Goal: Check status: Check status

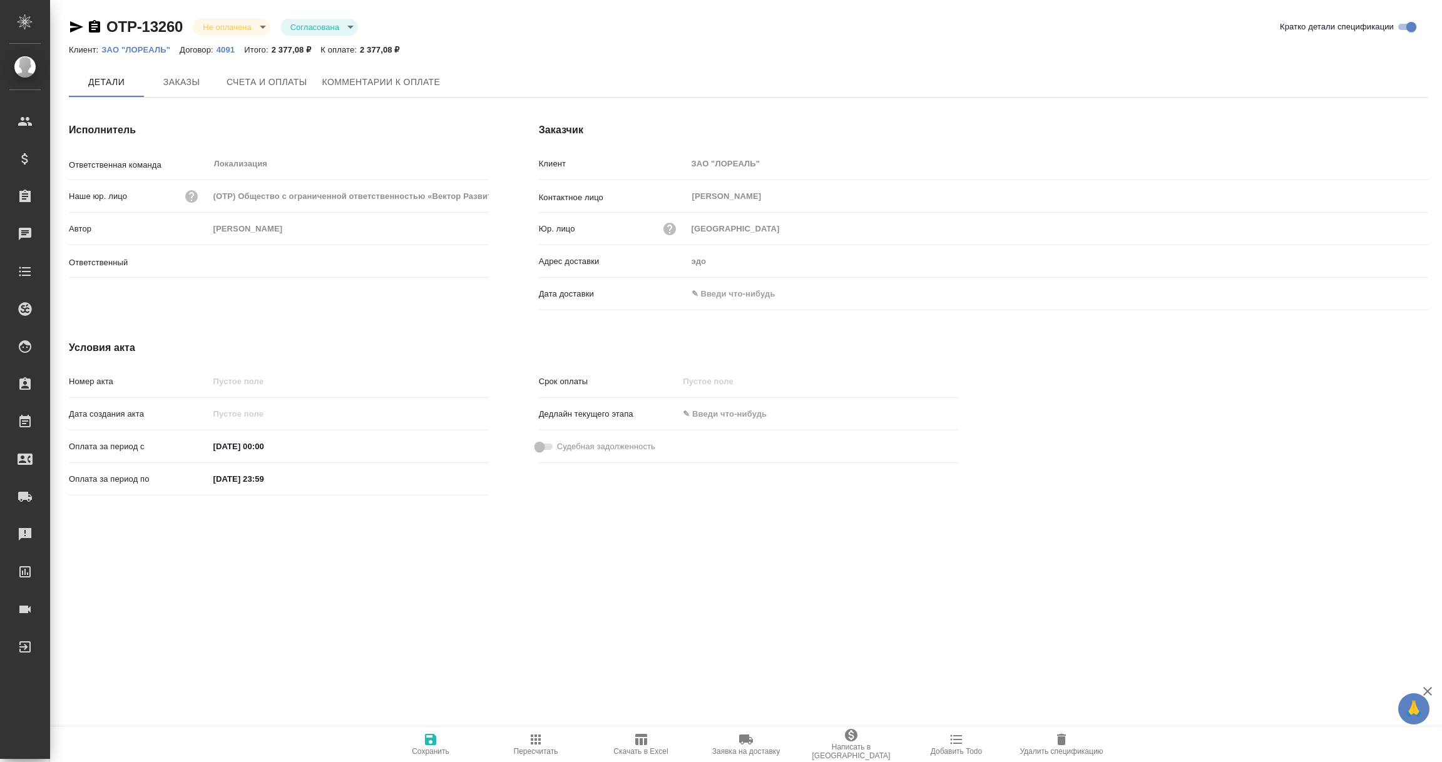
type input "[PERSON_NAME]"
click at [726, 304] on div "Дата доставки" at bounding box center [983, 294] width 889 height 22
click at [730, 291] on input "text" at bounding box center [743, 295] width 110 height 18
click at [1393, 294] on icon "button" at bounding box center [1391, 294] width 15 height 15
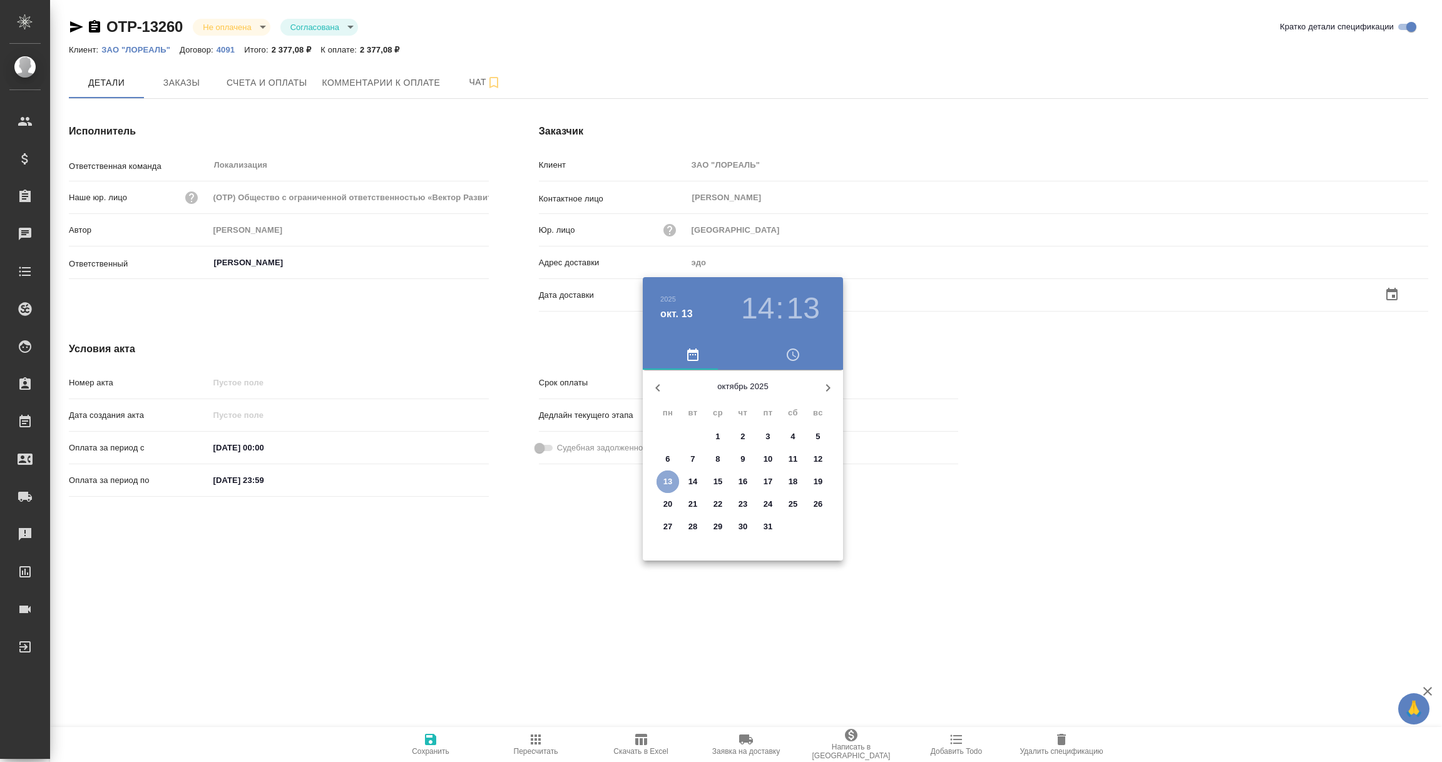
click at [672, 478] on p "13" at bounding box center [667, 482] width 9 height 13
type input "13.10.2025 14:13"
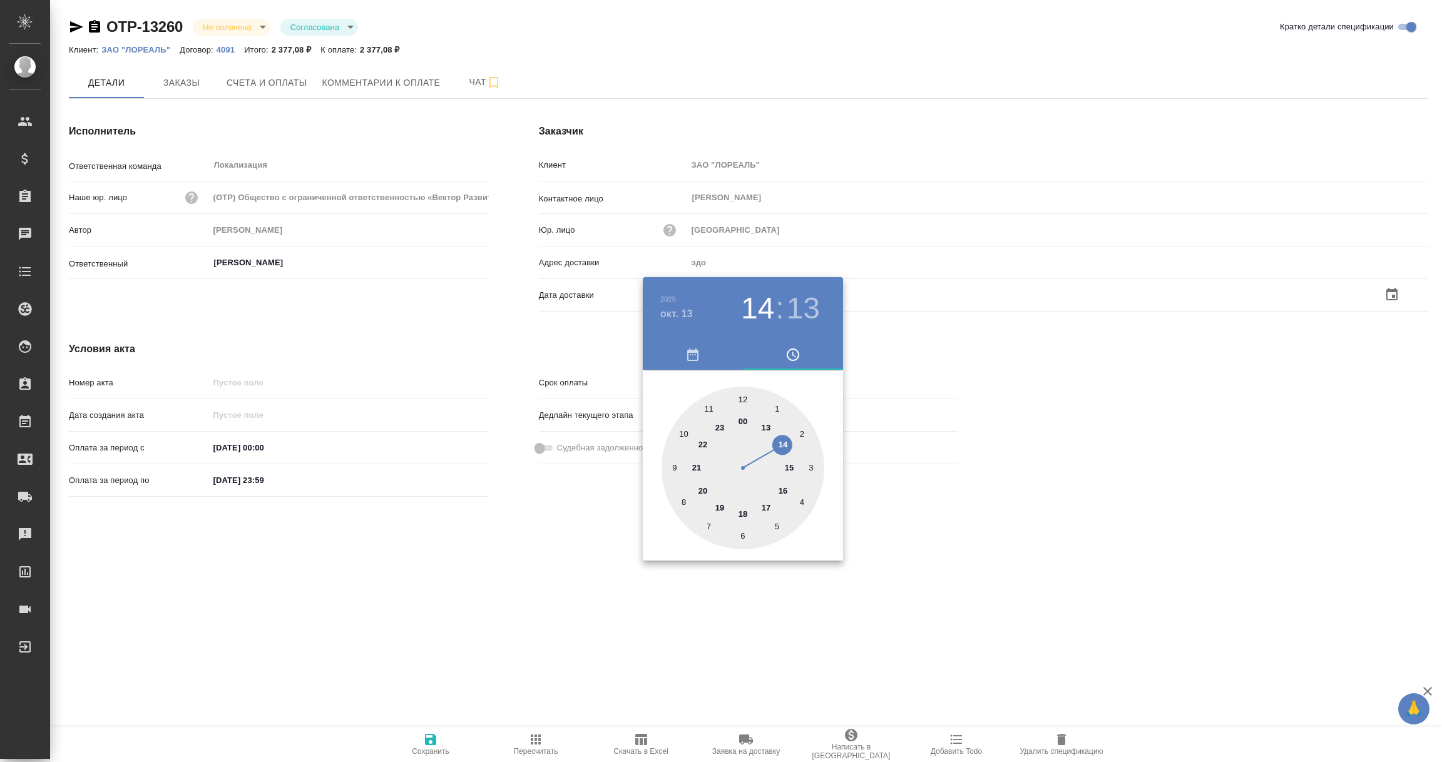
click at [531, 553] on div at bounding box center [721, 381] width 1442 height 762
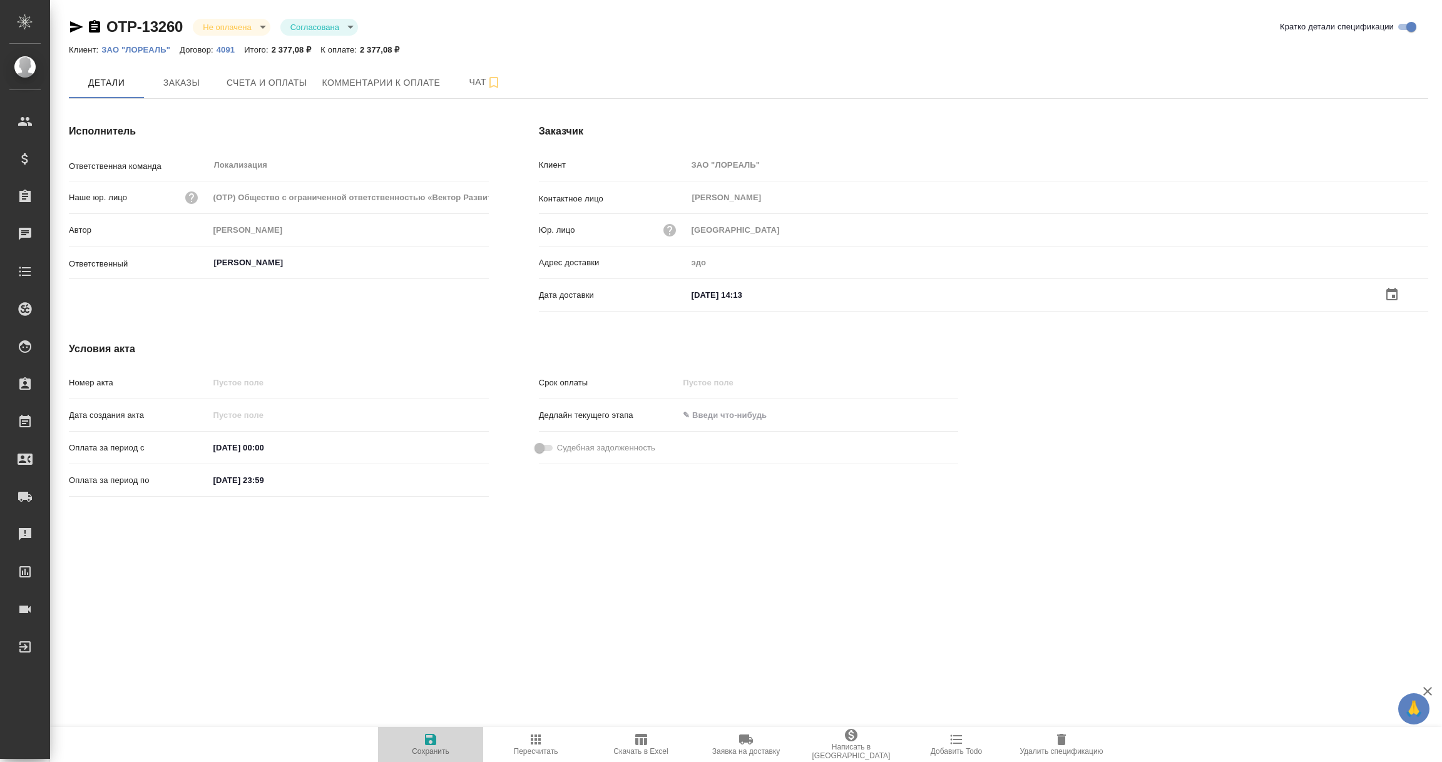
click at [426, 750] on span "Сохранить" at bounding box center [431, 751] width 38 height 9
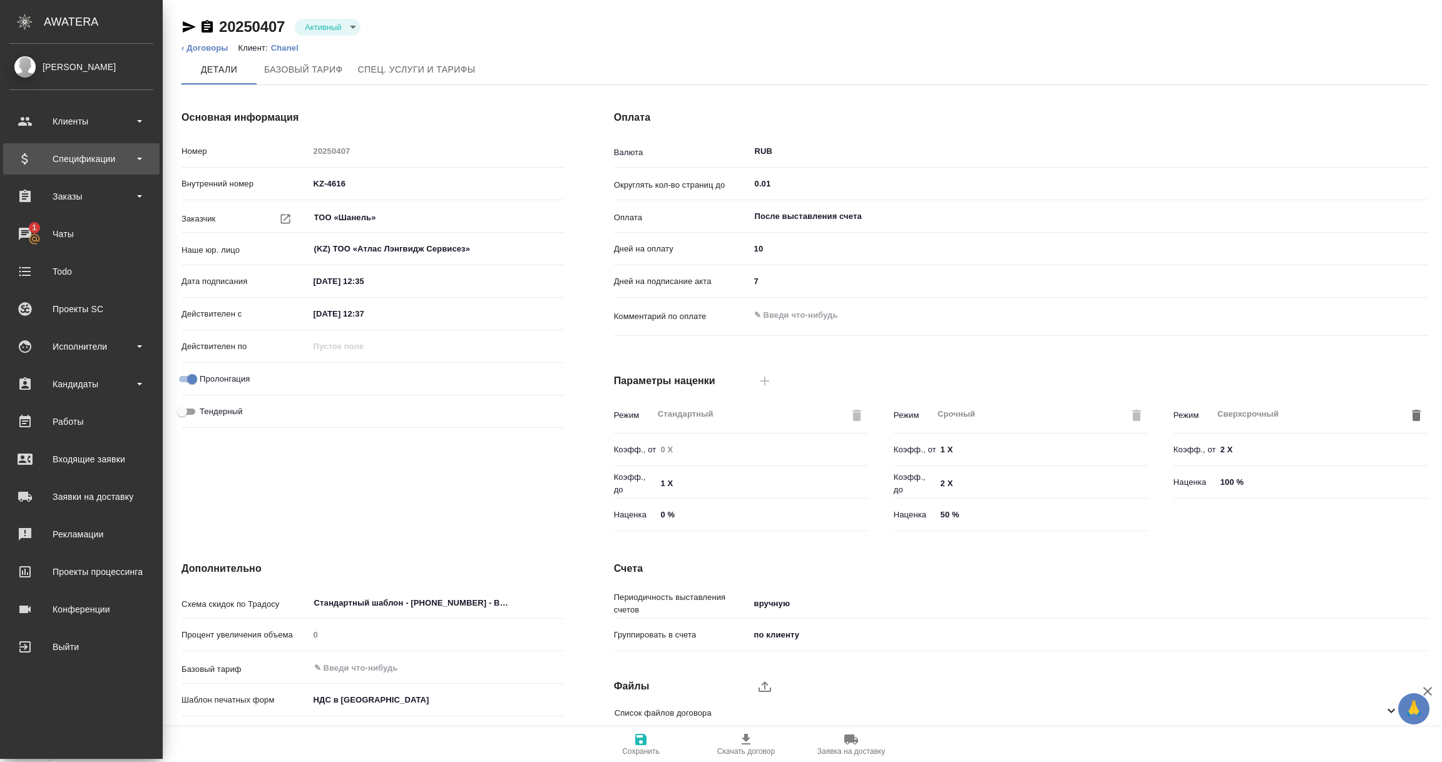
click at [81, 168] on div "Спецификации" at bounding box center [81, 158] width 156 height 31
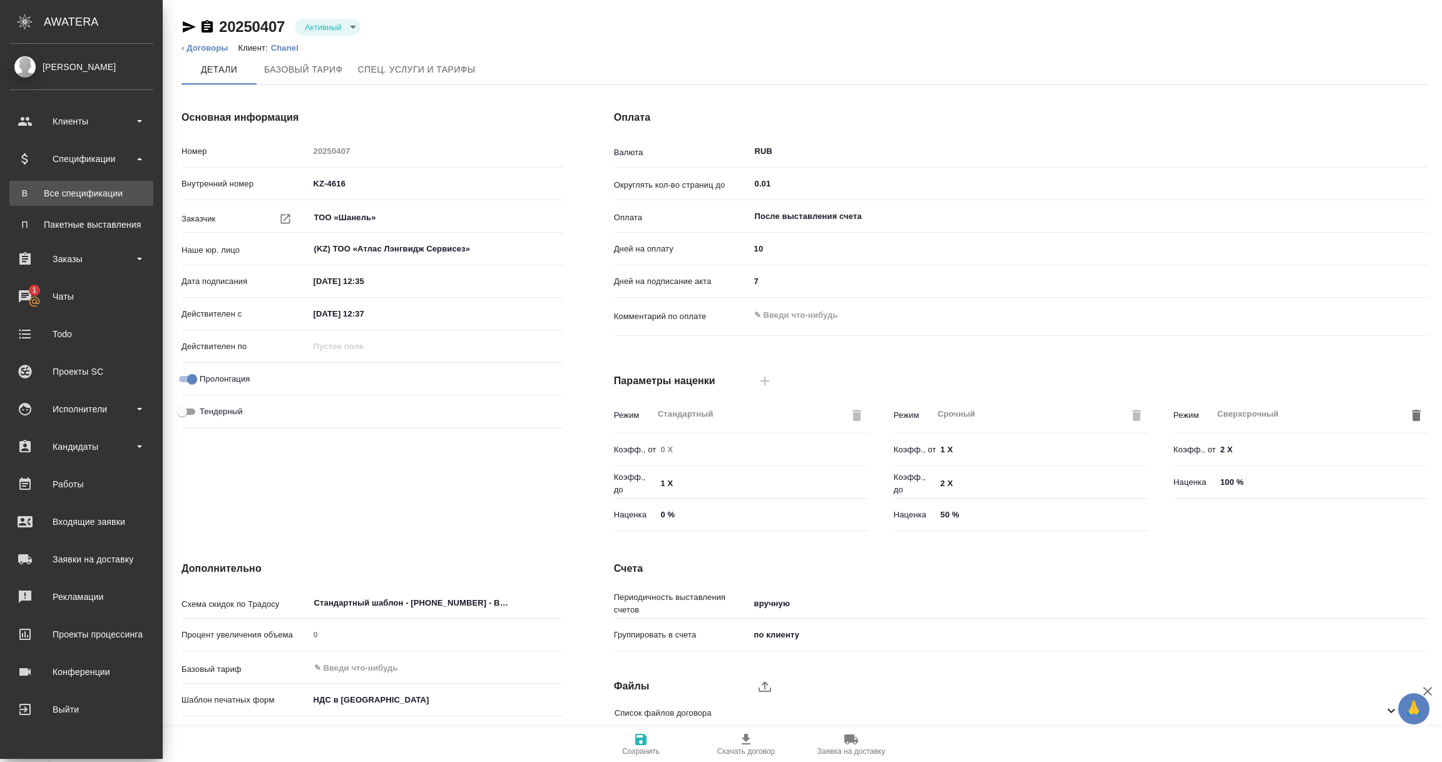
click at [76, 195] on div "Все спецификации" at bounding box center [81, 193] width 131 height 13
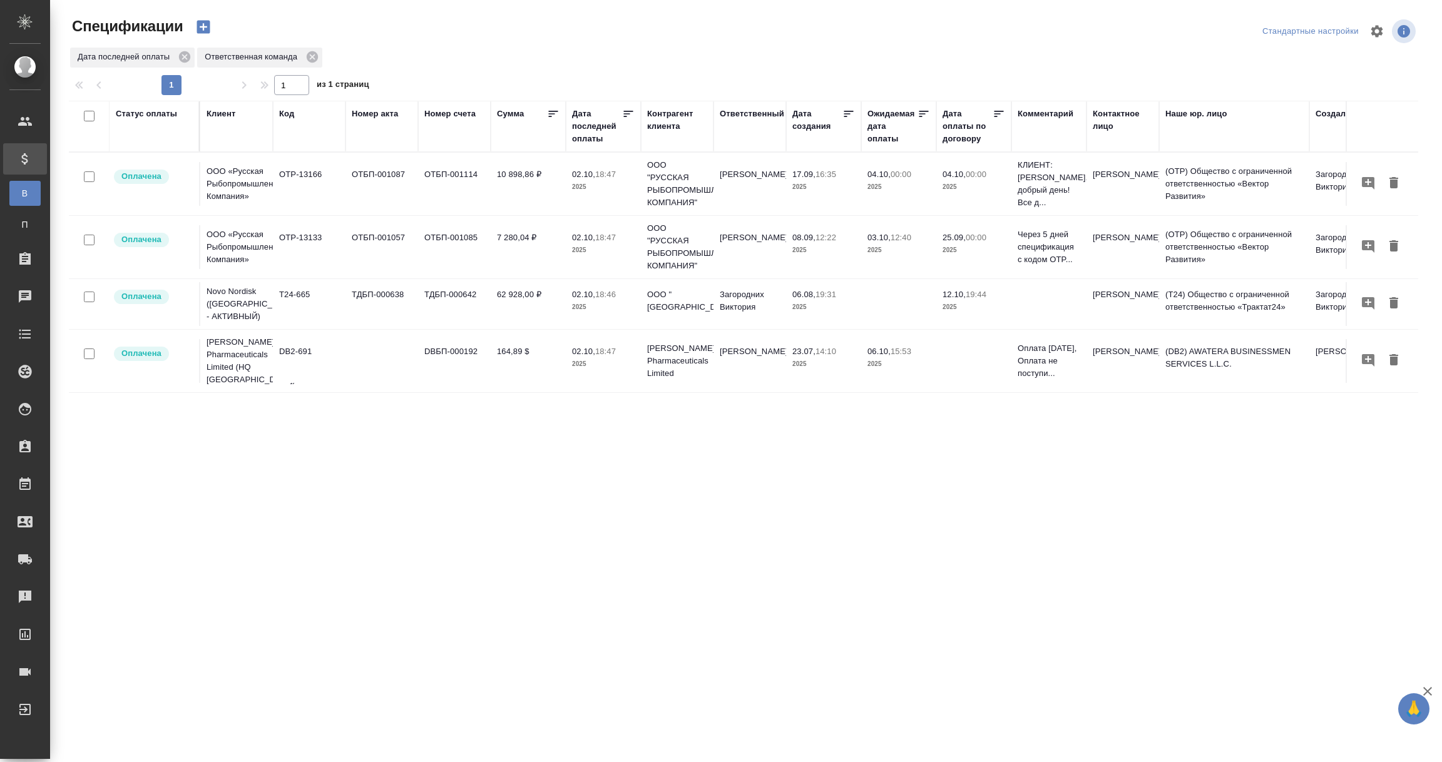
click at [601, 140] on div "Дата последней оплаты" at bounding box center [597, 127] width 50 height 38
select select "9"
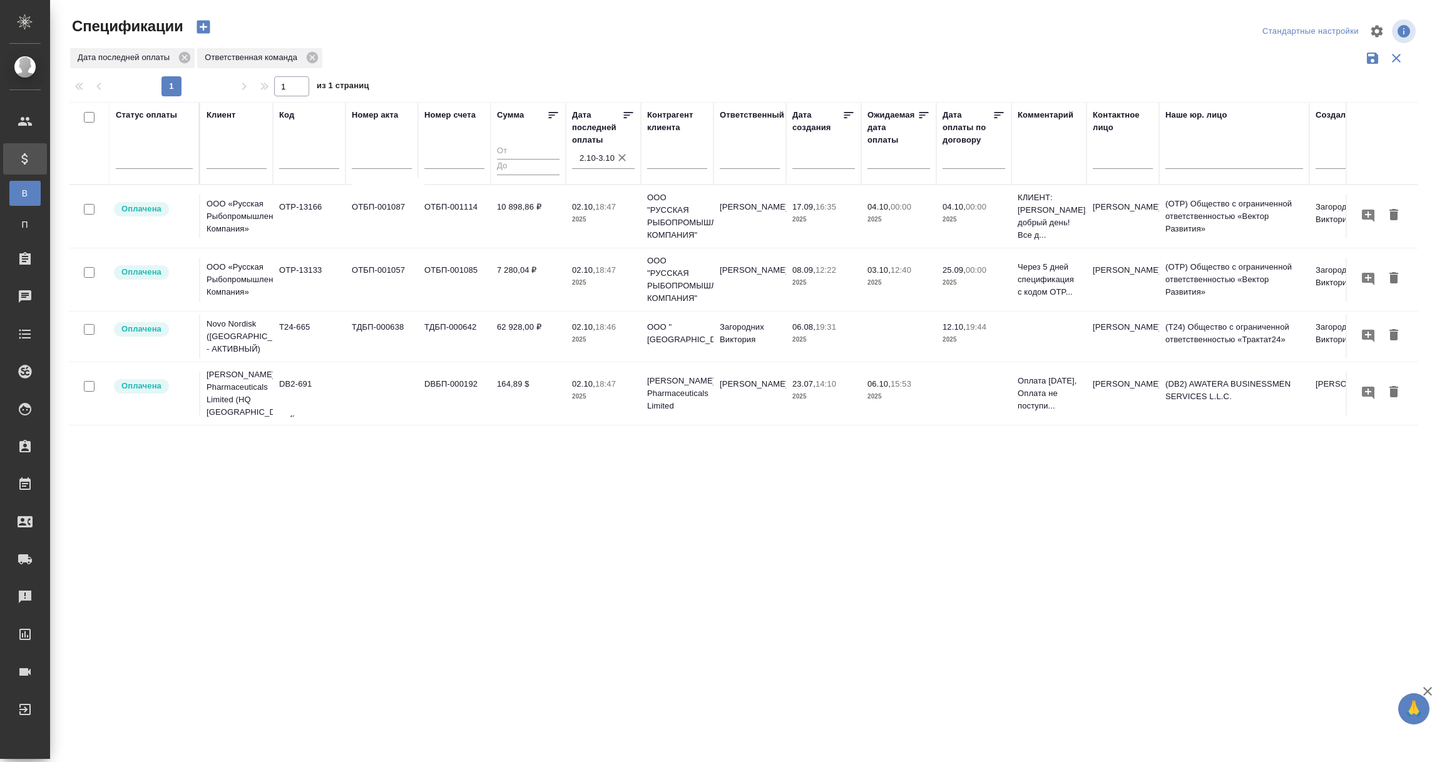
click at [601, 159] on input "2.10-3.10" at bounding box center [607, 159] width 55 height 18
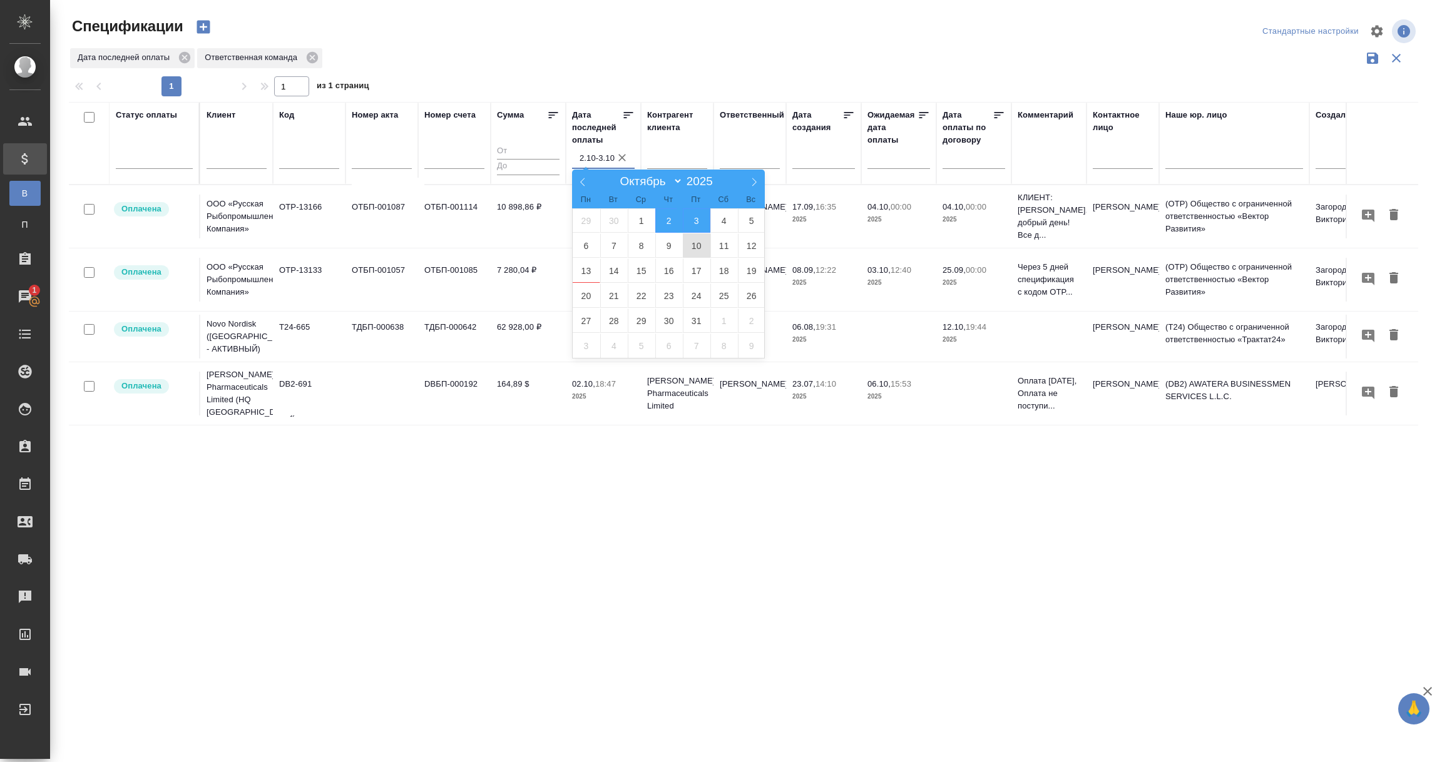
click at [695, 245] on span "10" at bounding box center [697, 245] width 28 height 24
click at [749, 243] on span "12" at bounding box center [752, 245] width 28 height 24
type div "[DATE]T21:00:00.000Z — [DATE]T21:00:00.000Z"
type input "10.10-12.10"
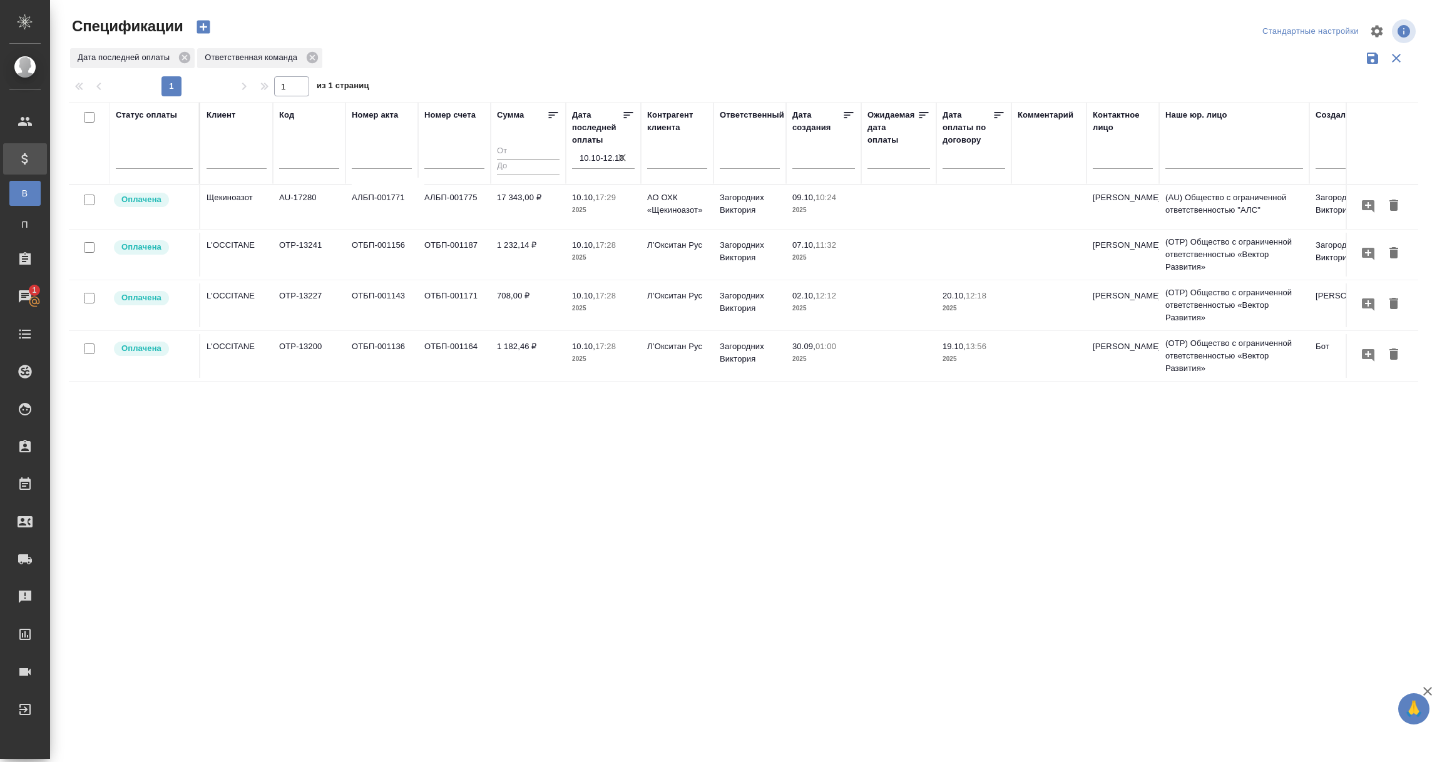
scroll to position [0, 275]
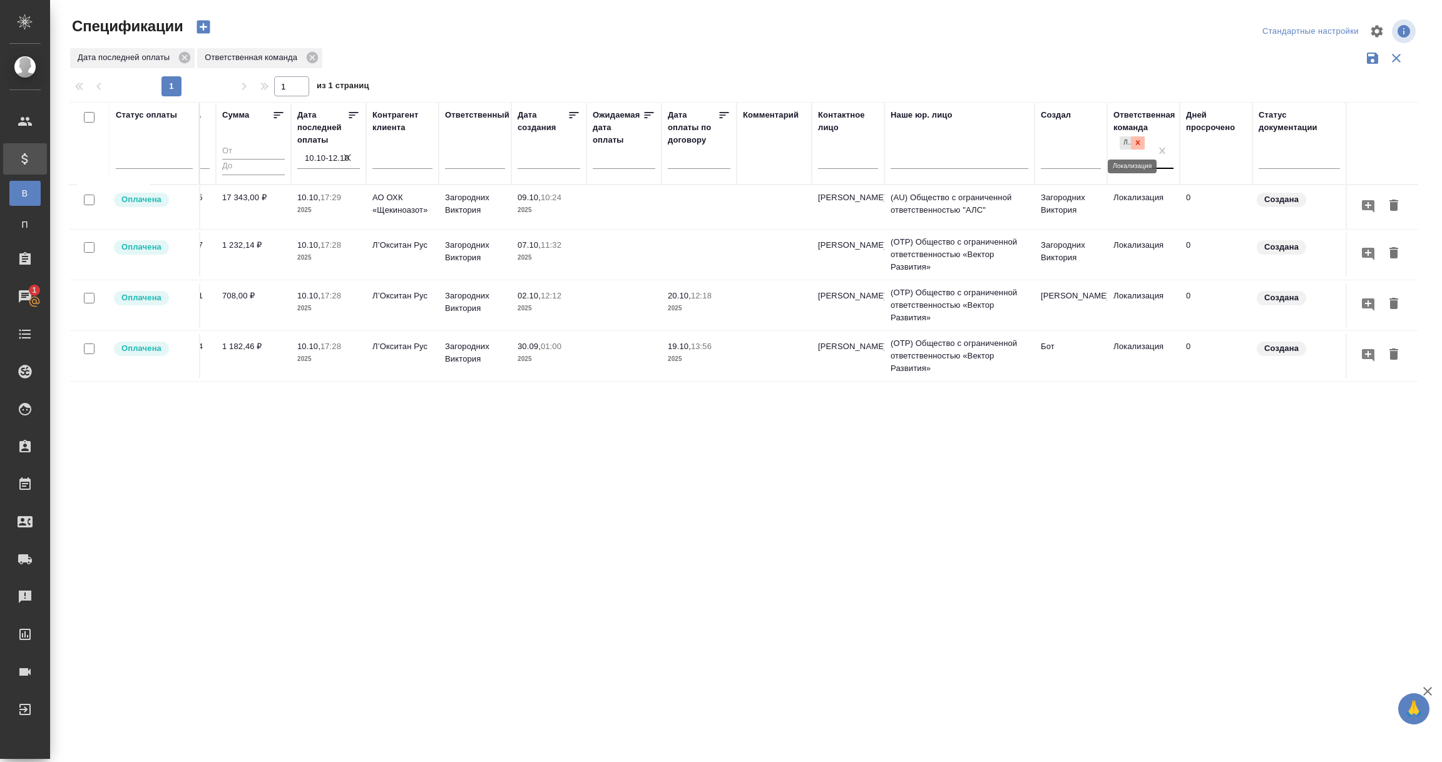
click at [1137, 143] on icon at bounding box center [1138, 143] width 4 height 4
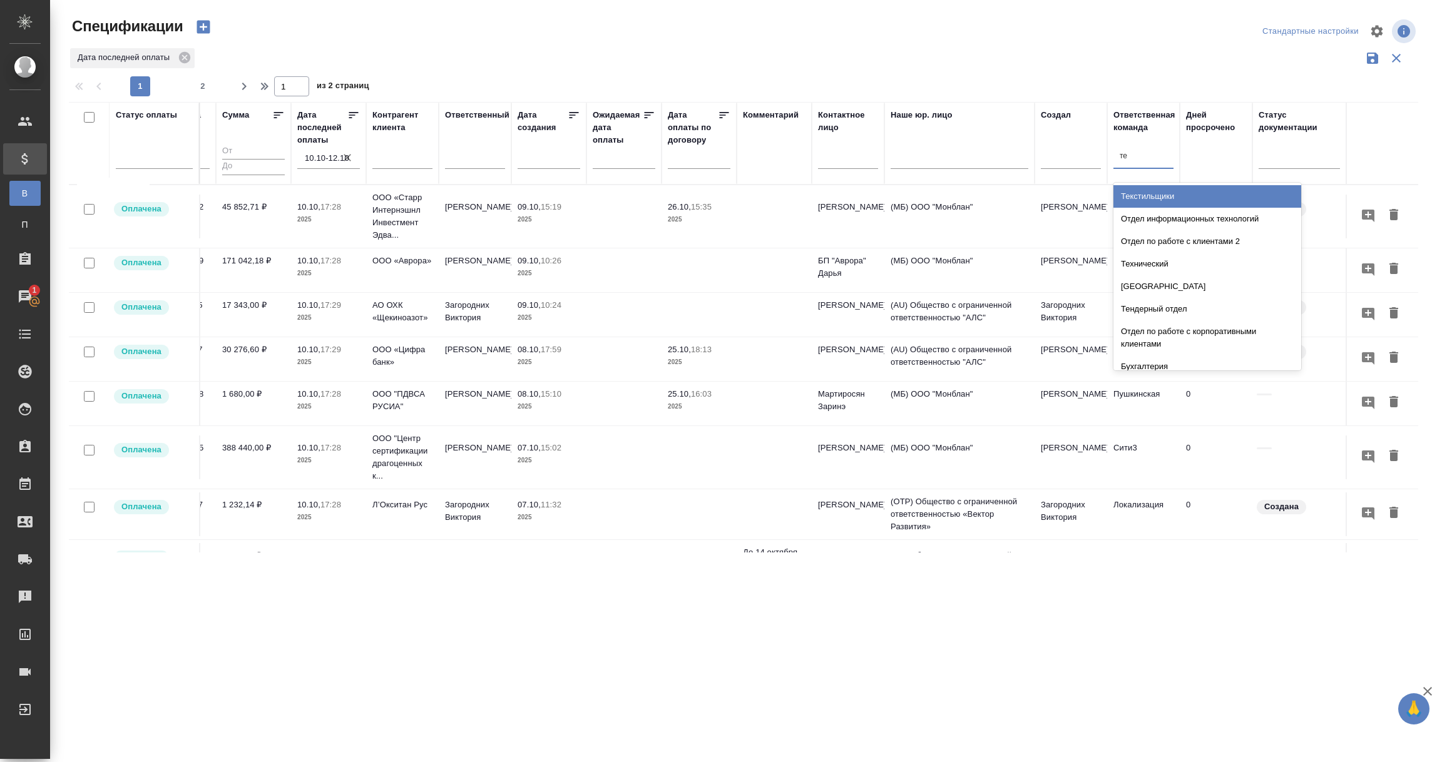
type input "тех"
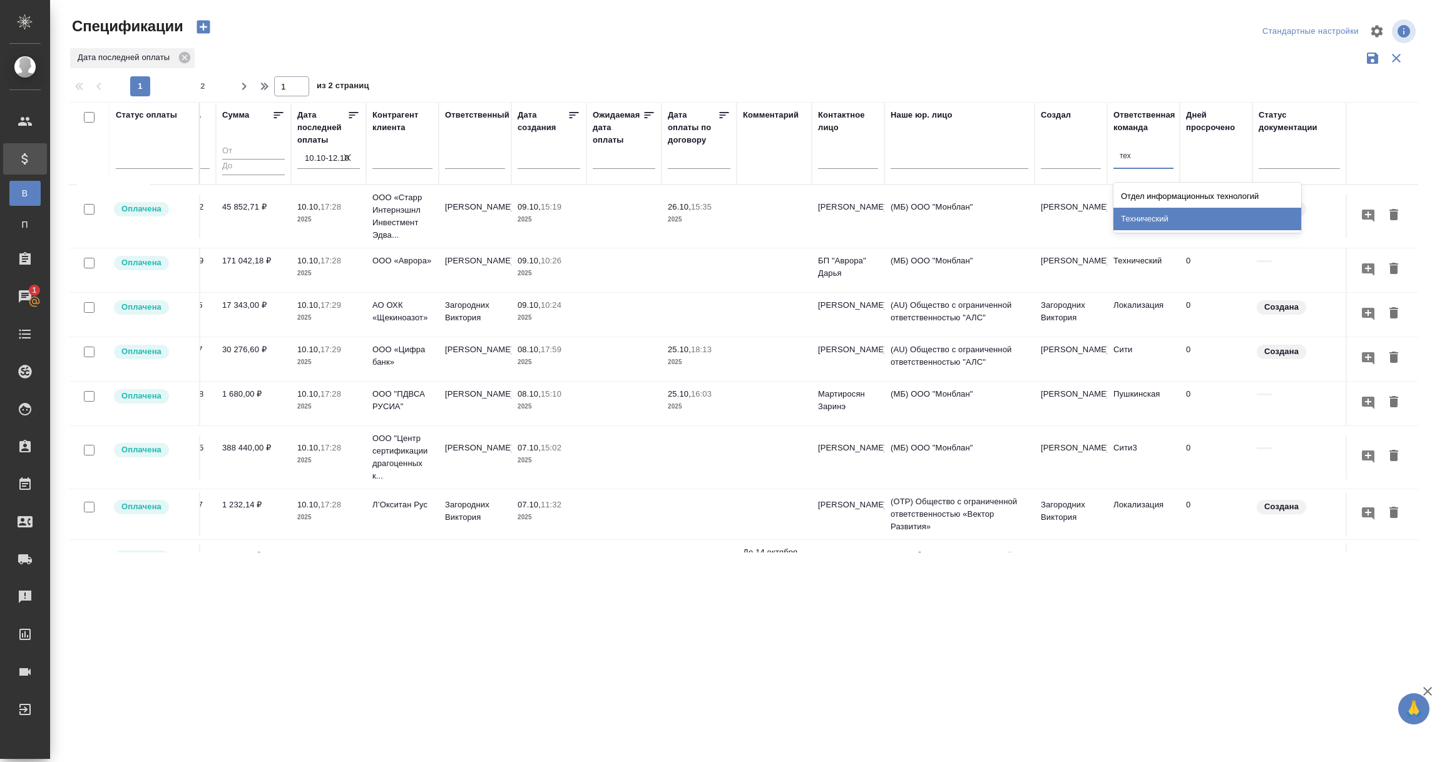
click at [1159, 230] on div "Отдел информационных технологий Технический" at bounding box center [1207, 208] width 188 height 50
click at [1157, 221] on div "Технический" at bounding box center [1207, 219] width 188 height 23
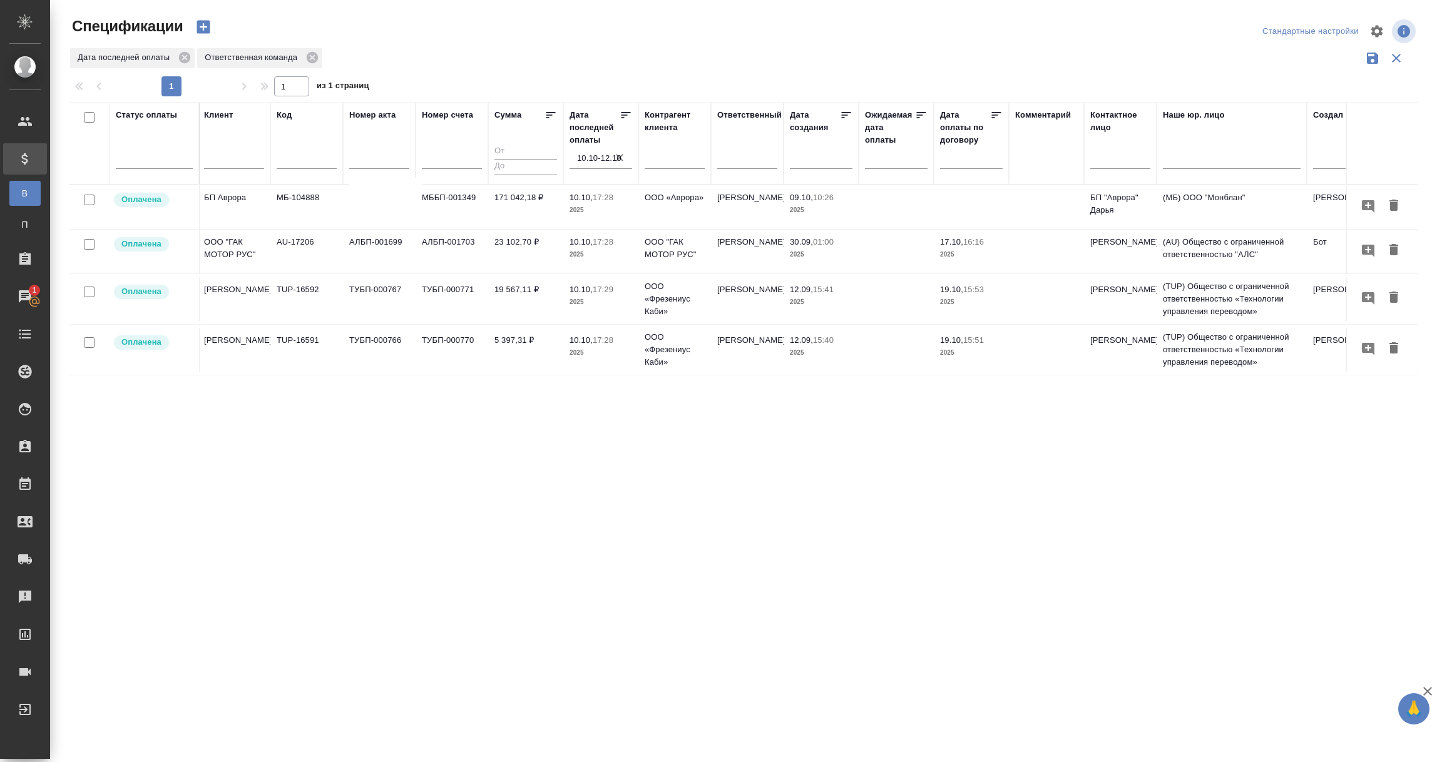
scroll to position [0, 0]
